Goal: Information Seeking & Learning: Check status

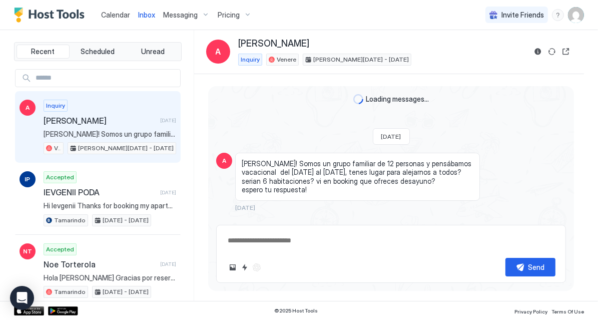
scroll to position [304, 0]
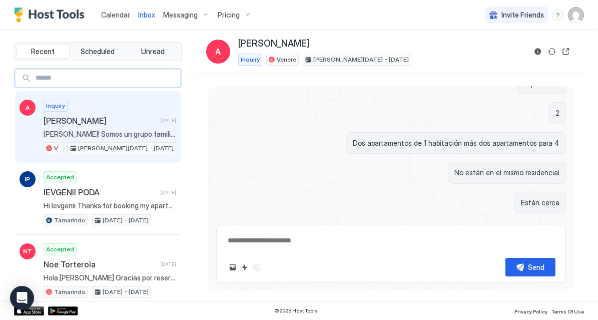
click at [88, 70] on input "Input Field" at bounding box center [106, 78] width 149 height 17
paste input "**********"
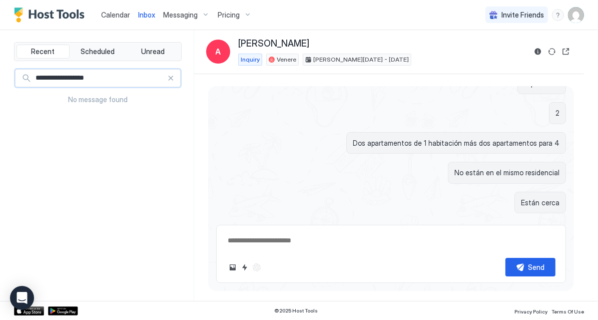
type input "**********"
click at [174, 77] on div at bounding box center [170, 78] width 7 height 7
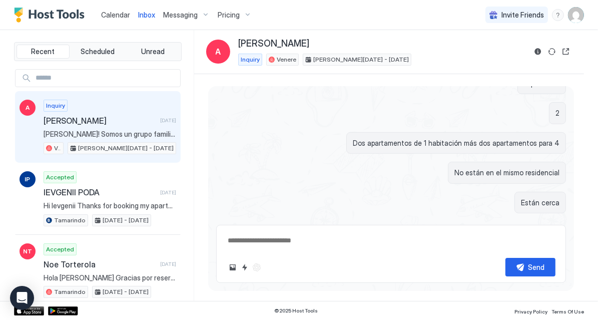
click at [122, 17] on span "Calendar" at bounding box center [115, 15] width 29 height 9
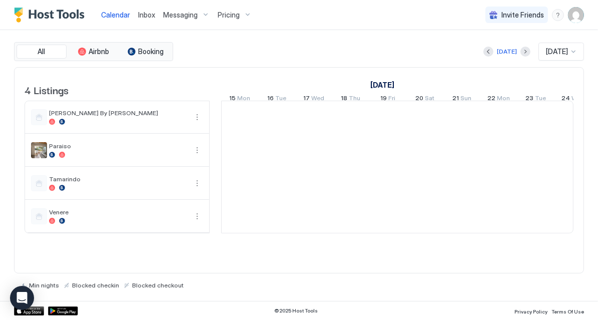
scroll to position [0, 556]
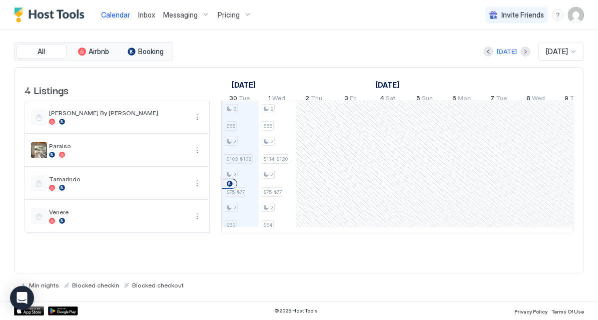
click at [238, 15] on div "Pricing" at bounding box center [235, 15] width 42 height 17
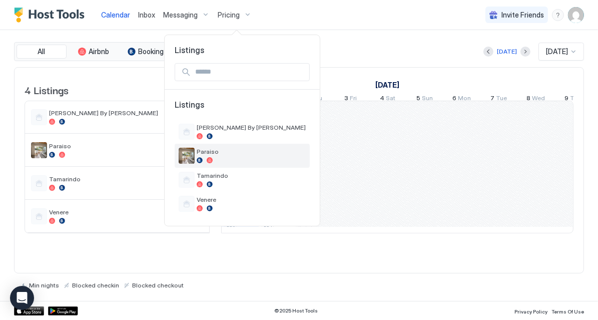
click at [204, 152] on span "Paraiso" at bounding box center [251, 152] width 109 height 8
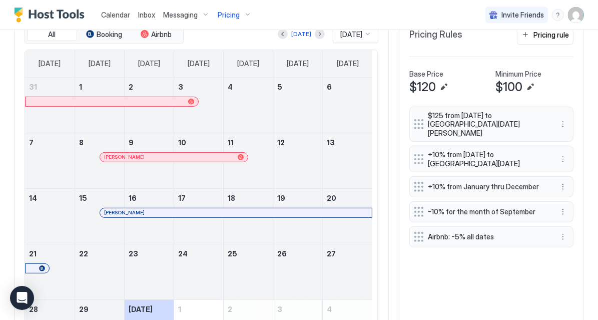
scroll to position [188, 0]
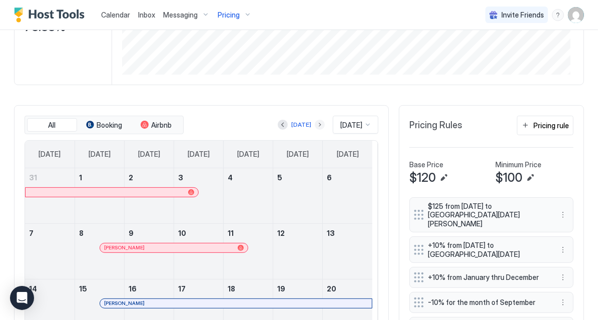
click at [315, 121] on button "Next month" at bounding box center [320, 125] width 10 height 10
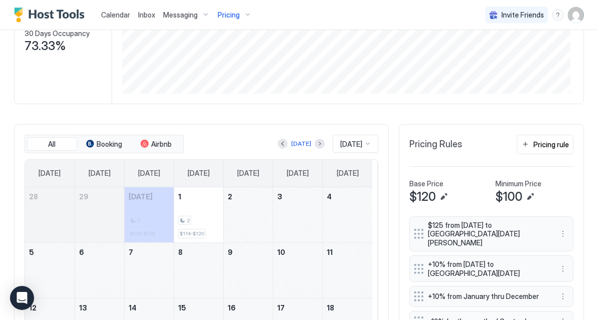
scroll to position [108, 0]
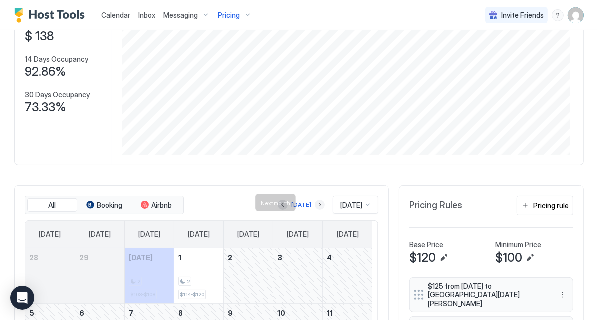
click at [315, 202] on button "Next month" at bounding box center [320, 205] width 10 height 10
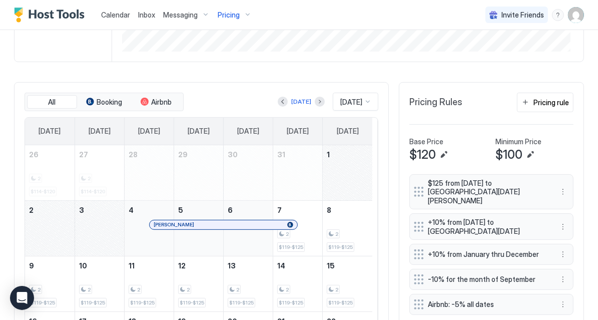
scroll to position [163, 0]
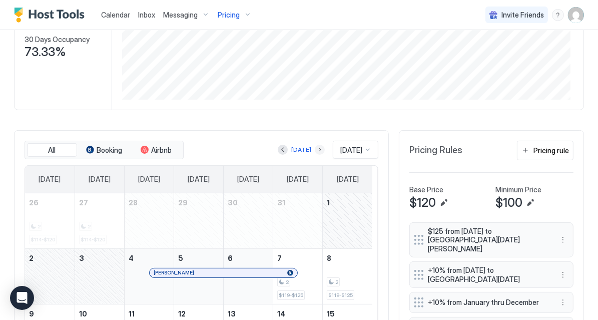
click at [315, 146] on button "Next month" at bounding box center [320, 150] width 10 height 10
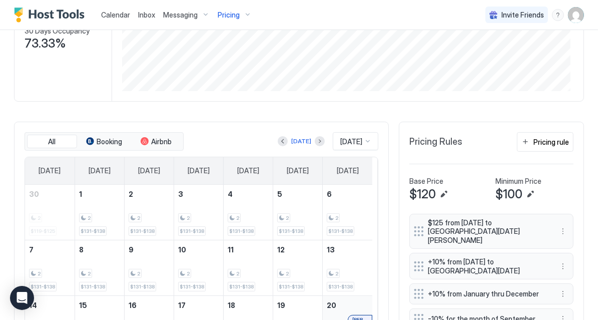
scroll to position [200, 0]
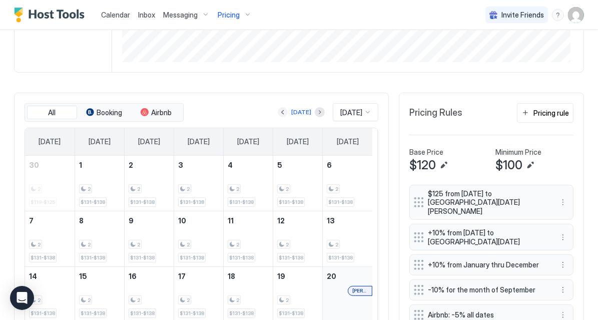
click at [278, 110] on button "Previous month" at bounding box center [283, 112] width 10 height 10
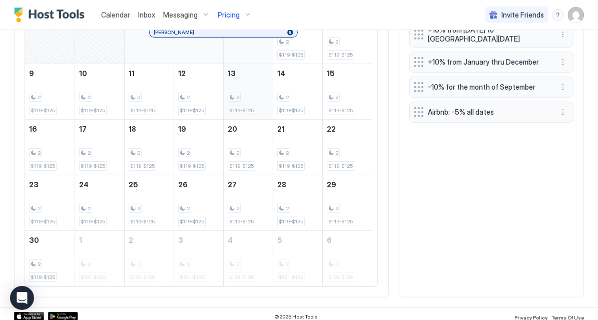
scroll to position [243, 0]
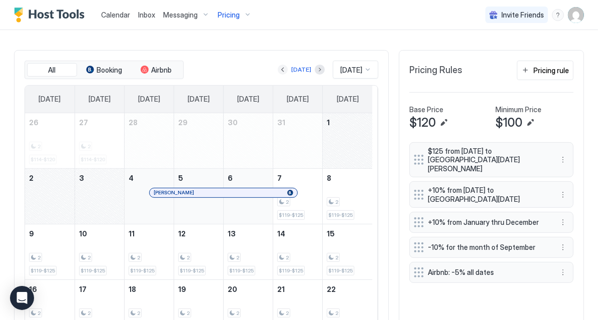
click at [278, 65] on button "Previous month" at bounding box center [283, 70] width 10 height 10
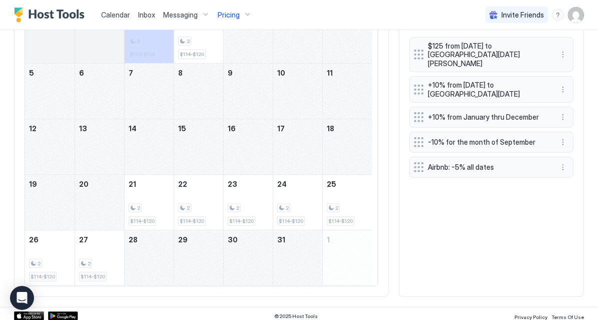
scroll to position [188, 0]
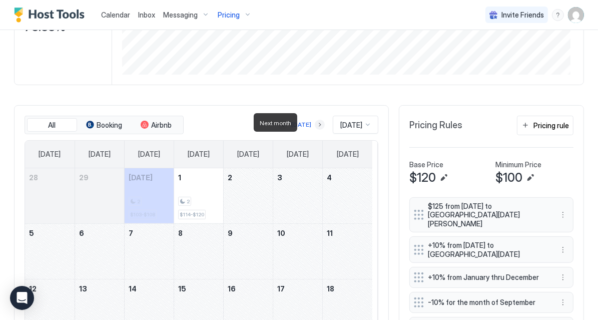
click at [315, 123] on button "Next month" at bounding box center [320, 125] width 10 height 10
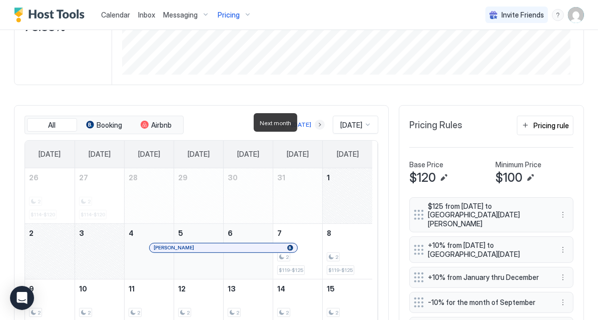
click at [315, 123] on button "Next month" at bounding box center [320, 125] width 10 height 10
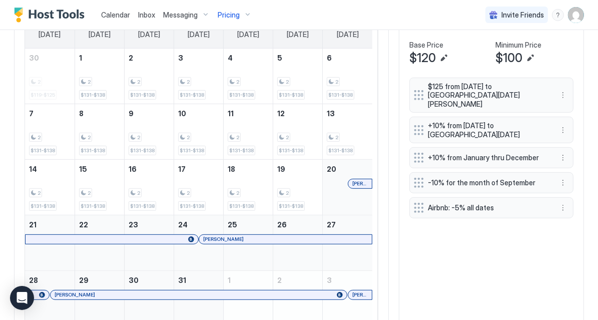
scroll to position [268, 0]
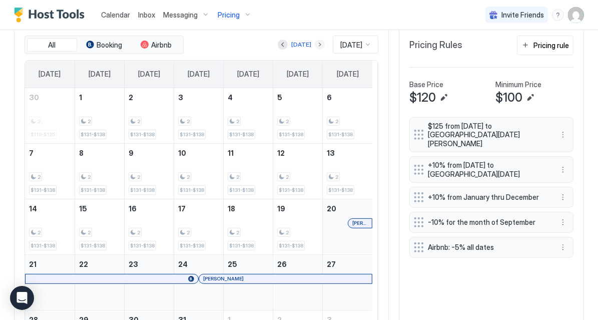
click at [315, 42] on button "Next month" at bounding box center [320, 45] width 10 height 10
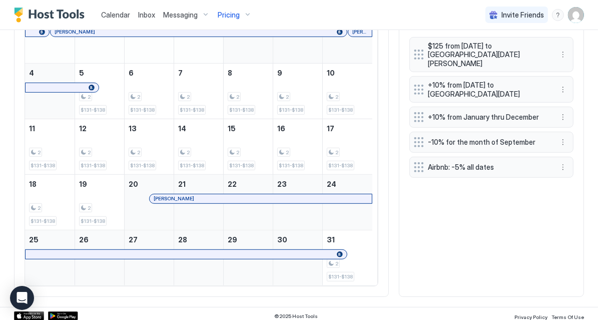
scroll to position [148, 0]
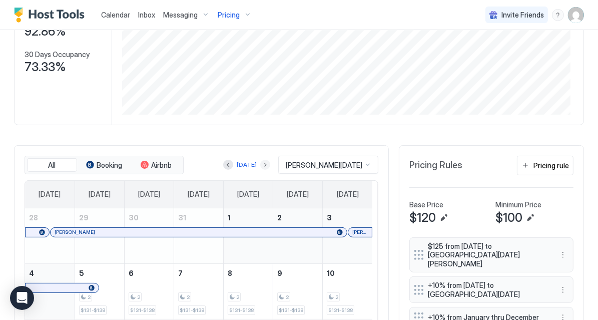
click at [270, 162] on button "Next month" at bounding box center [265, 165] width 10 height 10
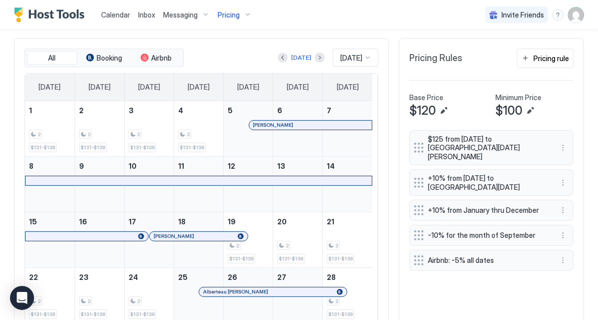
scroll to position [212, 0]
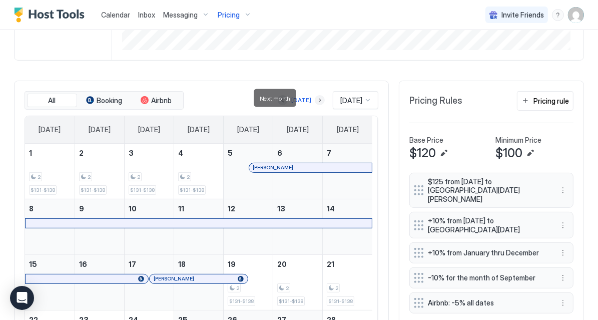
click at [315, 95] on button "Next month" at bounding box center [320, 100] width 10 height 10
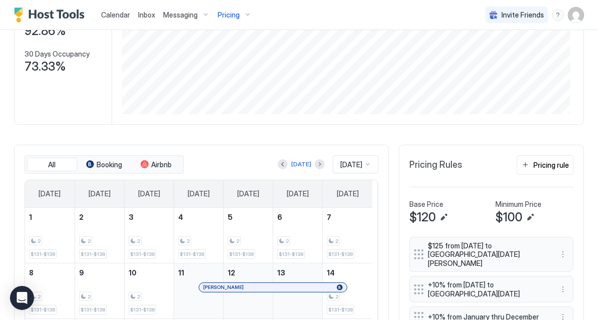
scroll to position [148, 0]
click at [315, 160] on button "Next month" at bounding box center [320, 165] width 10 height 10
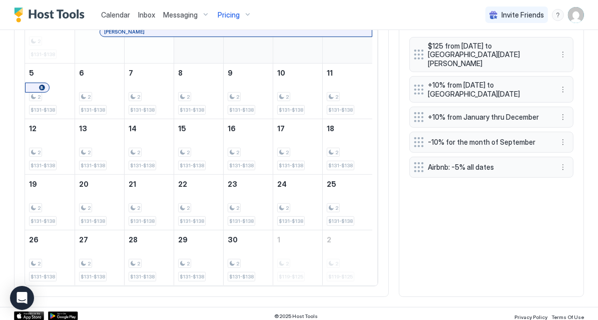
scroll to position [188, 0]
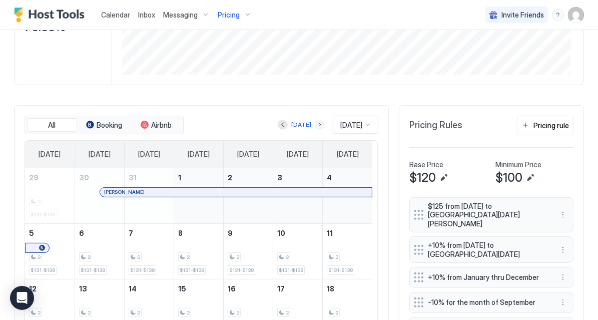
click at [315, 121] on button "Next month" at bounding box center [320, 125] width 10 height 10
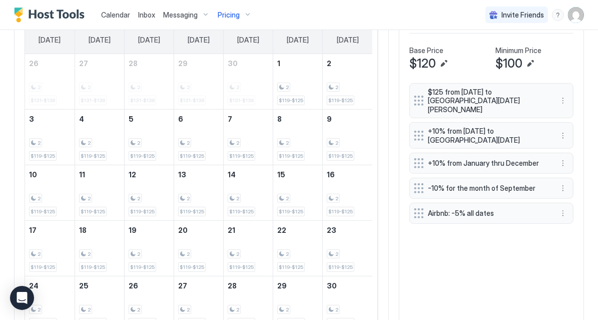
scroll to position [203, 0]
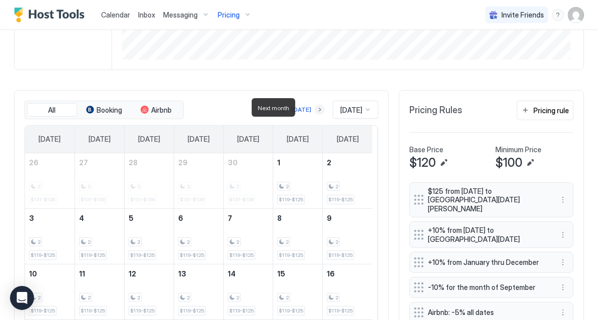
click at [315, 108] on button "Next month" at bounding box center [320, 110] width 10 height 10
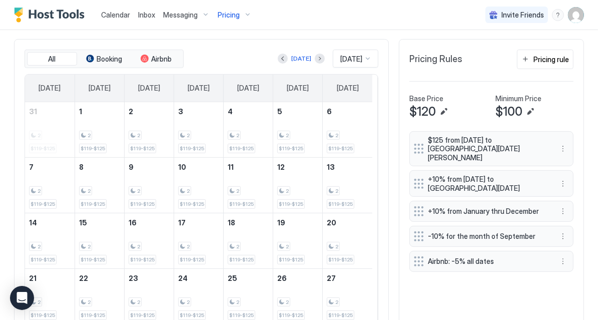
scroll to position [188, 0]
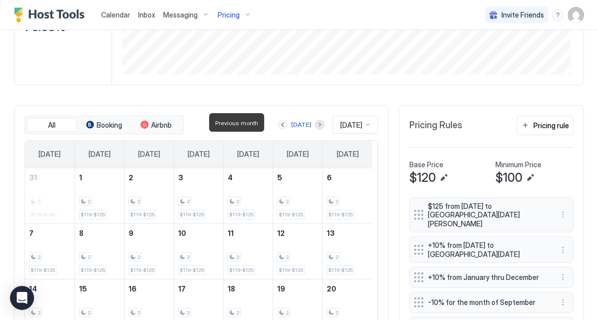
click at [278, 120] on button "Previous month" at bounding box center [283, 125] width 10 height 10
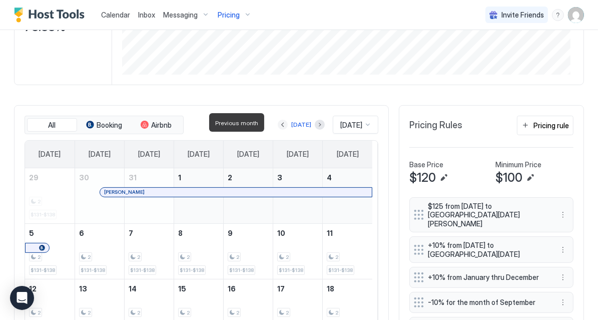
click at [278, 120] on button "Previous month" at bounding box center [283, 125] width 10 height 10
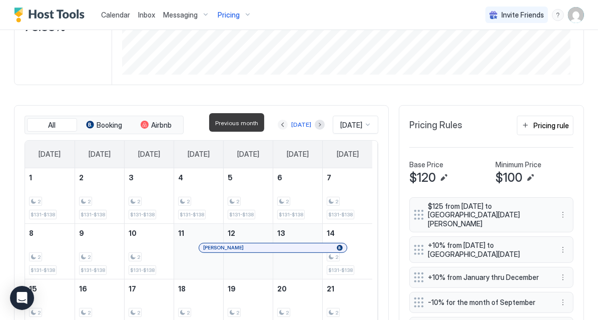
click at [278, 120] on button "Previous month" at bounding box center [283, 125] width 10 height 10
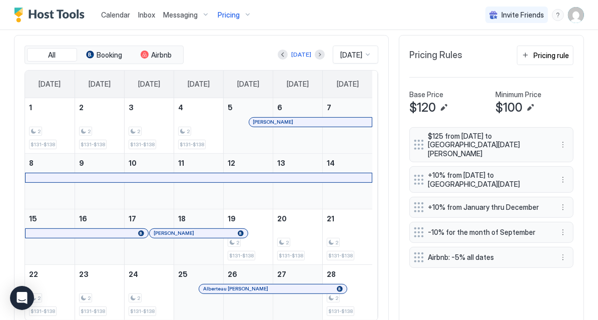
scroll to position [212, 0]
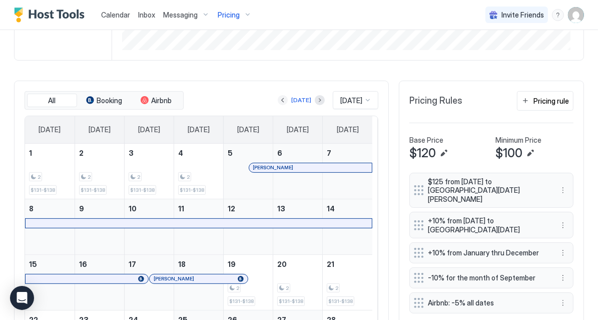
click at [278, 95] on button "Previous month" at bounding box center [283, 100] width 10 height 10
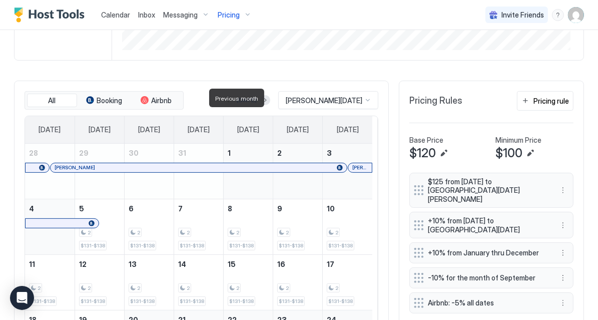
click at [233, 95] on button "Previous month" at bounding box center [228, 100] width 10 height 10
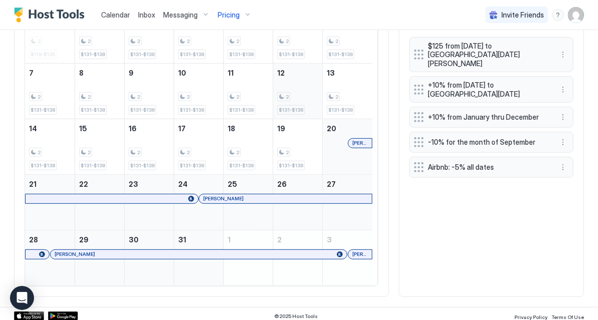
scroll to position [268, 0]
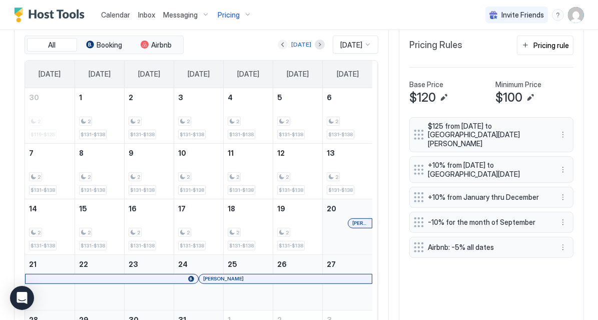
click at [278, 42] on button "Previous month" at bounding box center [283, 45] width 10 height 10
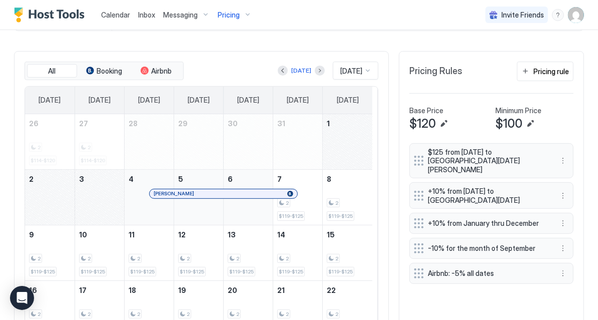
scroll to position [228, 0]
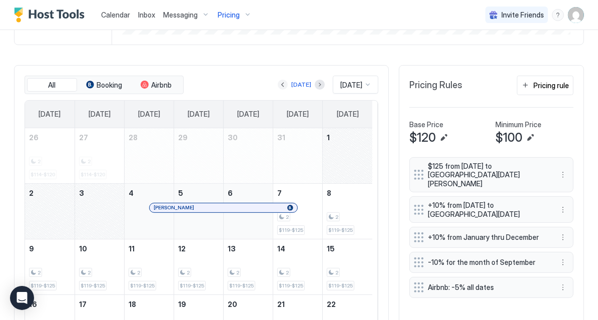
click at [278, 85] on button "Previous month" at bounding box center [283, 85] width 10 height 10
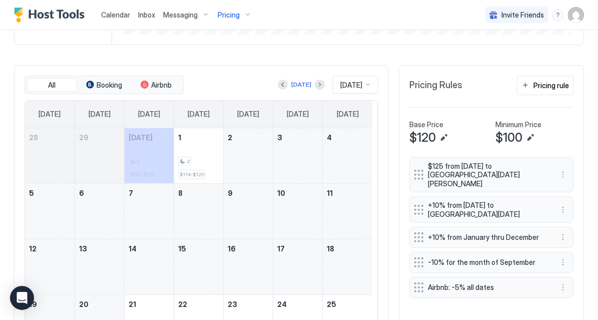
click at [242, 12] on div "Pricing" at bounding box center [235, 15] width 42 height 17
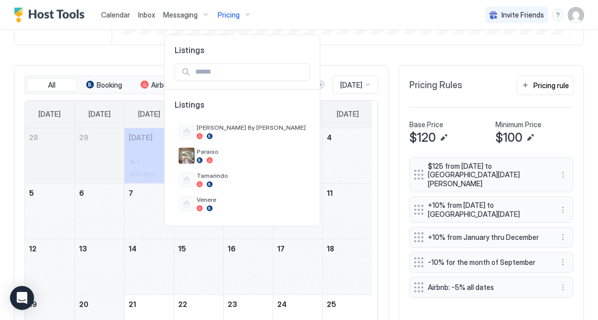
click at [261, 40] on div "Listings Listings [PERSON_NAME] By [PERSON_NAME] Tamarindo Venere" at bounding box center [242, 130] width 155 height 191
click at [318, 53] on div at bounding box center [299, 160] width 598 height 320
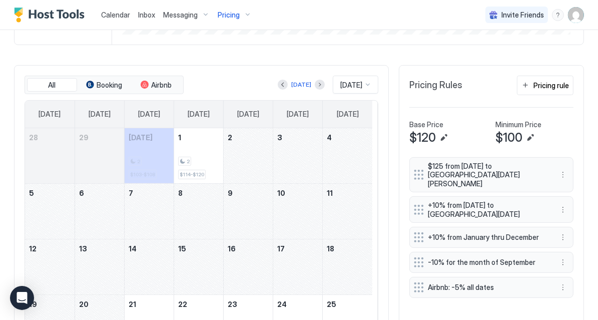
click at [140, 16] on span "Inbox" at bounding box center [146, 15] width 17 height 9
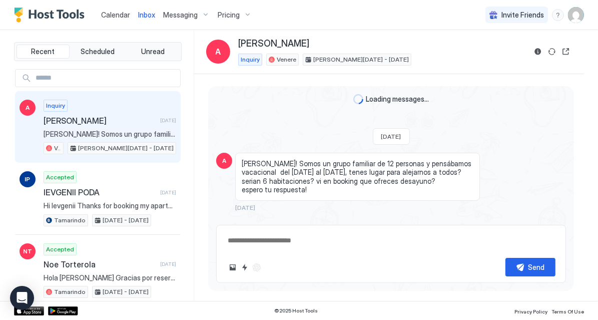
scroll to position [304, 0]
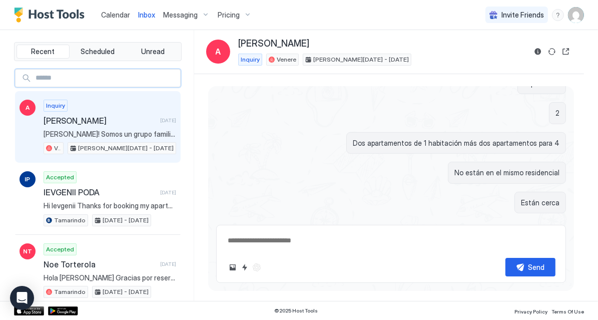
click at [75, 77] on input "Input Field" at bounding box center [106, 78] width 149 height 17
paste input "**********"
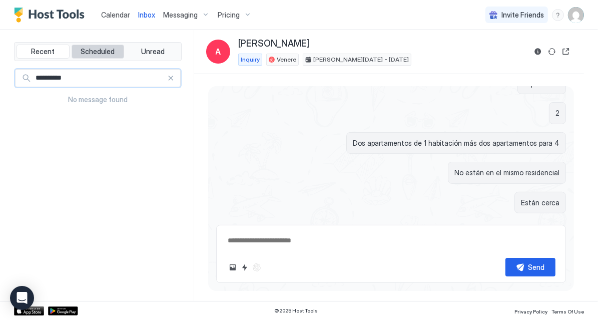
type input "**********"
click at [94, 51] on span "Scheduled" at bounding box center [98, 51] width 34 height 9
click at [156, 54] on span "Unread" at bounding box center [153, 51] width 24 height 9
click at [59, 56] on button "Recent" at bounding box center [43, 52] width 53 height 14
click at [174, 76] on div at bounding box center [170, 78] width 7 height 7
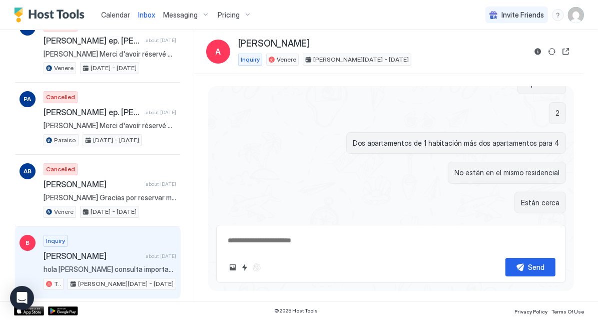
scroll to position [2706, 0]
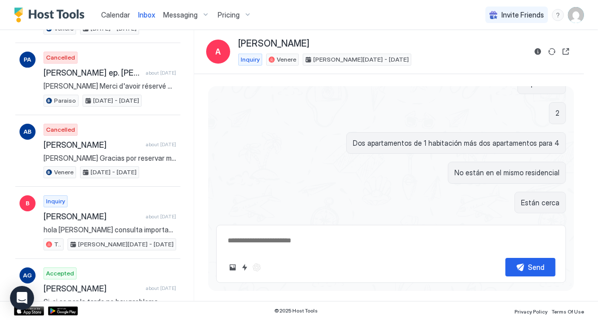
click at [118, 16] on span "Calendar" at bounding box center [115, 15] width 29 height 9
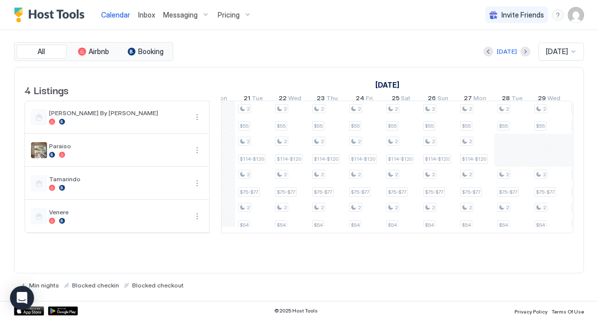
scroll to position [1, 1393]
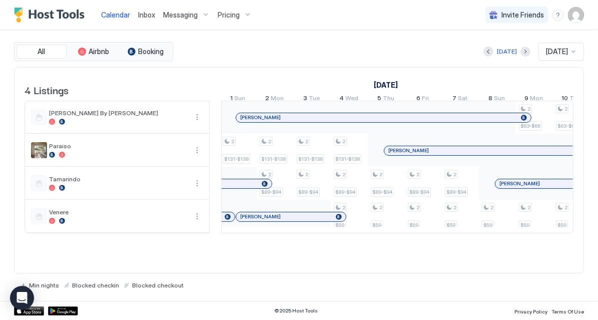
click at [244, 122] on div at bounding box center [245, 118] width 8 height 8
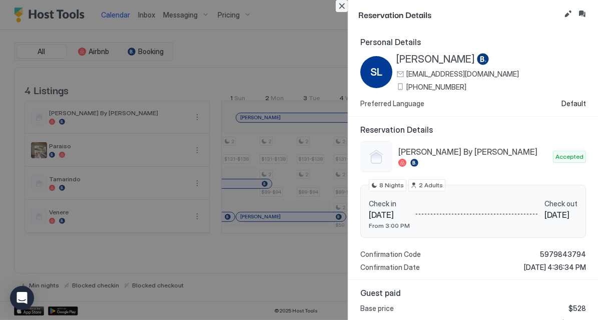
click at [345, 7] on button "Close" at bounding box center [342, 6] width 12 height 12
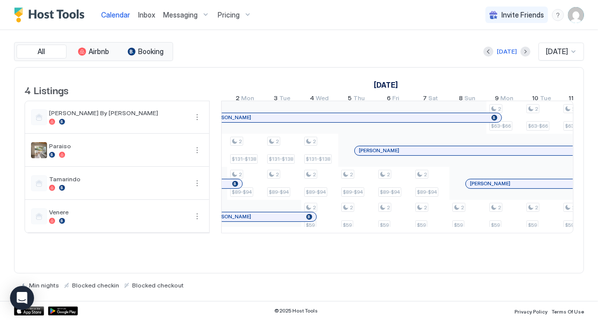
scroll to position [1, 132]
